Goal: Navigation & Orientation: Find specific page/section

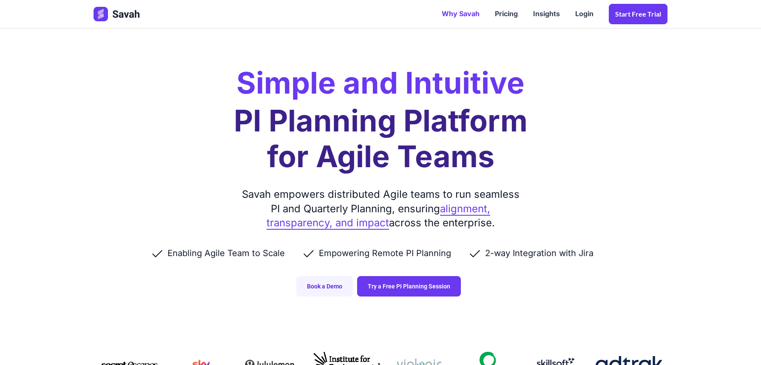
click at [454, 9] on link "Why Savah" at bounding box center [460, 14] width 53 height 26
click at [446, 22] on link "Why Savah" at bounding box center [460, 14] width 53 height 26
click at [455, 11] on link "Why Savah" at bounding box center [460, 14] width 53 height 26
